Goal: Information Seeking & Learning: Learn about a topic

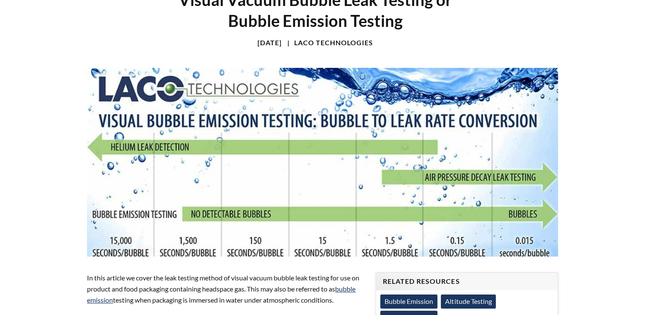
scroll to position [95, 0]
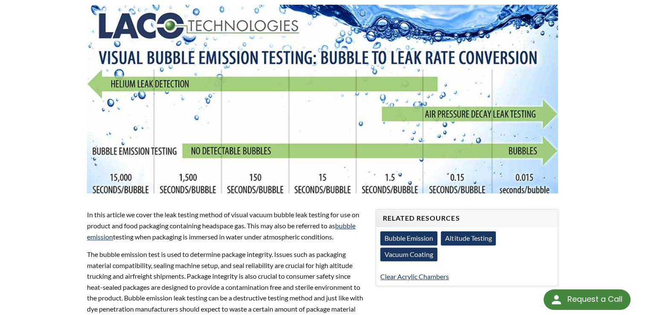
scroll to position [159, 0]
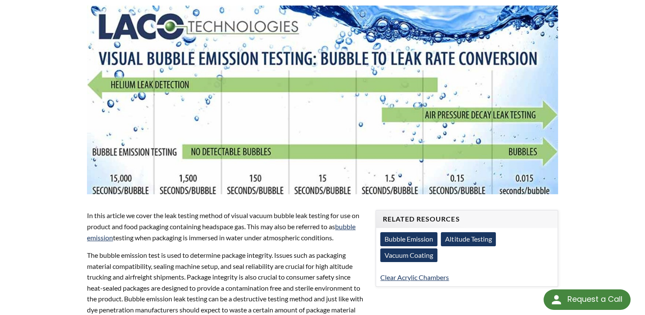
click at [404, 145] on img at bounding box center [322, 100] width 471 height 188
drag, startPoint x: 428, startPoint y: 240, endPoint x: 617, endPoint y: 211, distance: 191.0
click at [390, 183] on img at bounding box center [322, 100] width 471 height 188
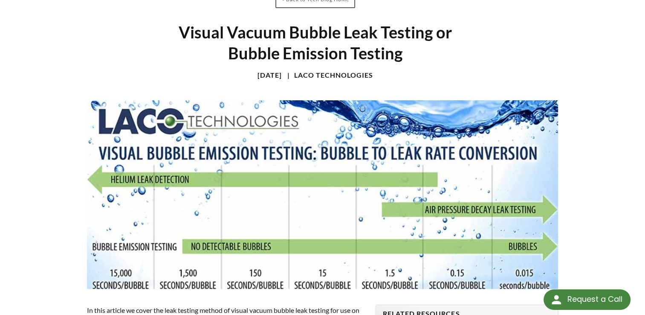
scroll to position [63, 0]
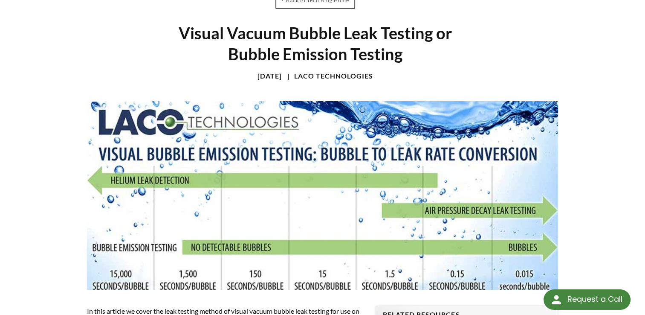
click at [208, 289] on picture at bounding box center [322, 287] width 471 height 8
drag, startPoint x: 208, startPoint y: 289, endPoint x: 167, endPoint y: 270, distance: 45.4
click at [167, 270] on img at bounding box center [322, 195] width 471 height 188
